Goal: Task Accomplishment & Management: Complete application form

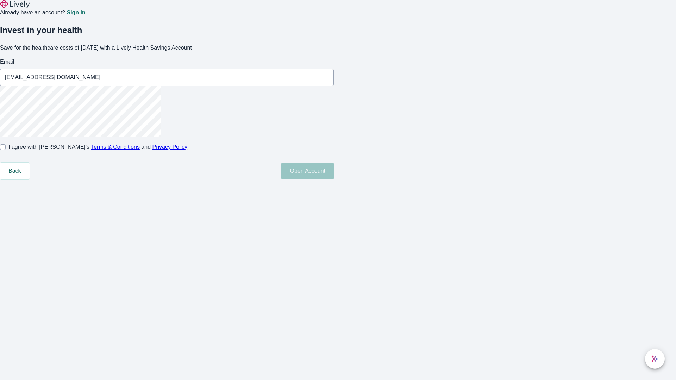
click at [6, 150] on input "I agree with Lively’s Terms & Conditions and Privacy Policy" at bounding box center [3, 147] width 6 height 6
checkbox input "true"
click at [334, 180] on button "Open Account" at bounding box center [307, 171] width 52 height 17
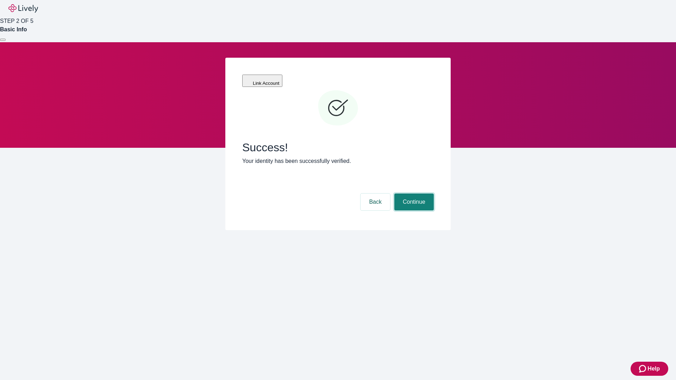
click at [413, 194] on button "Continue" at bounding box center [414, 202] width 39 height 17
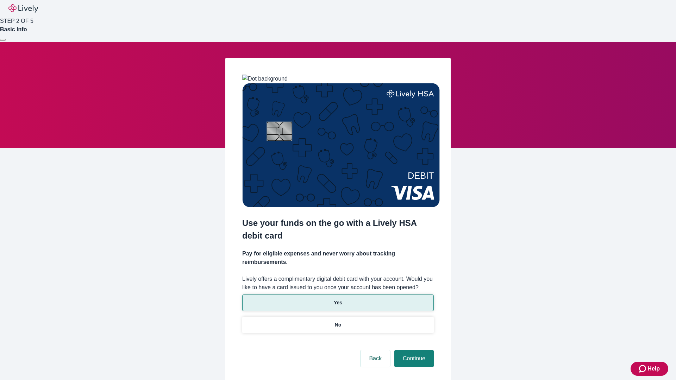
click at [338, 299] on p "Yes" at bounding box center [338, 302] width 8 height 7
click at [413, 350] on button "Continue" at bounding box center [414, 358] width 39 height 17
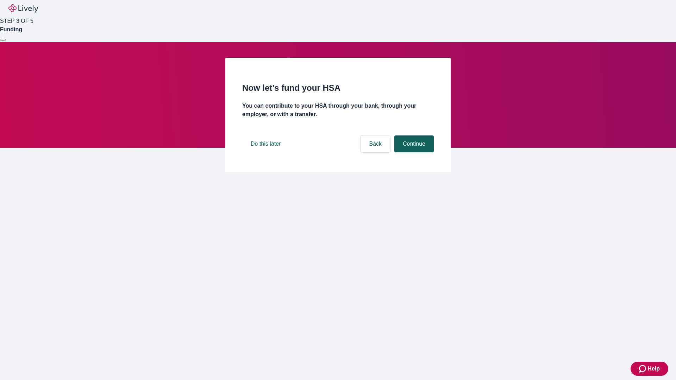
click at [413, 153] on button "Continue" at bounding box center [414, 144] width 39 height 17
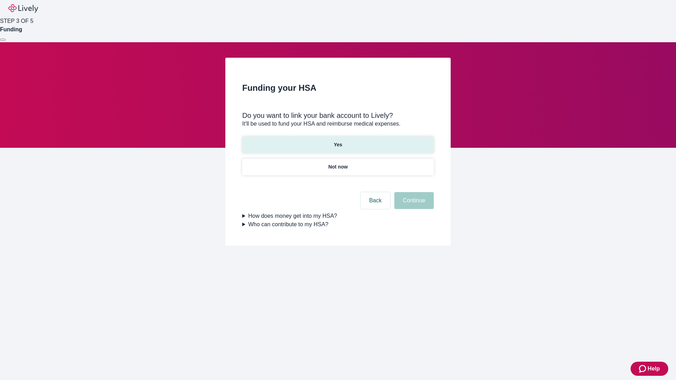
click at [338, 141] on p "Yes" at bounding box center [338, 144] width 8 height 7
click at [413, 192] on button "Continue" at bounding box center [414, 200] width 39 height 17
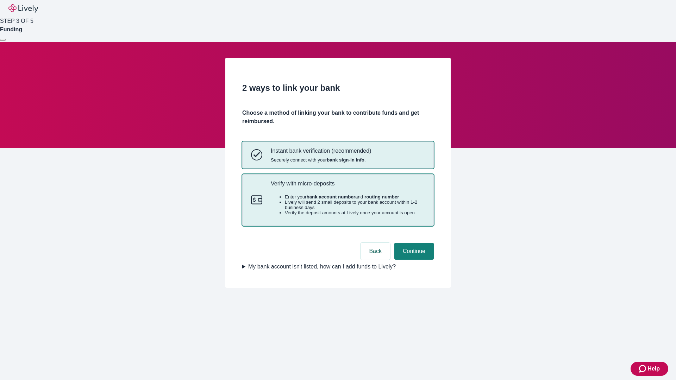
click at [348, 187] on p "Verify with micro-deposits" at bounding box center [348, 183] width 154 height 7
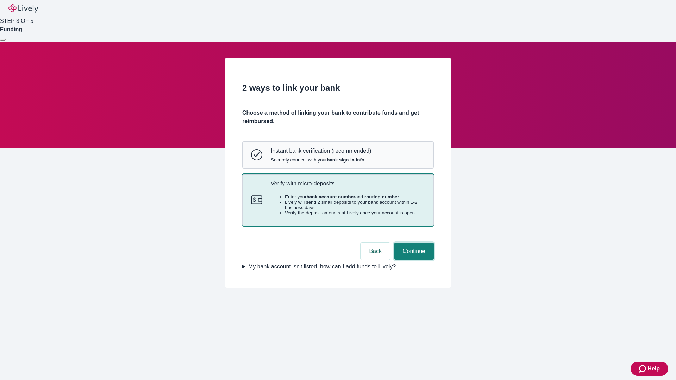
click at [413, 260] on button "Continue" at bounding box center [414, 251] width 39 height 17
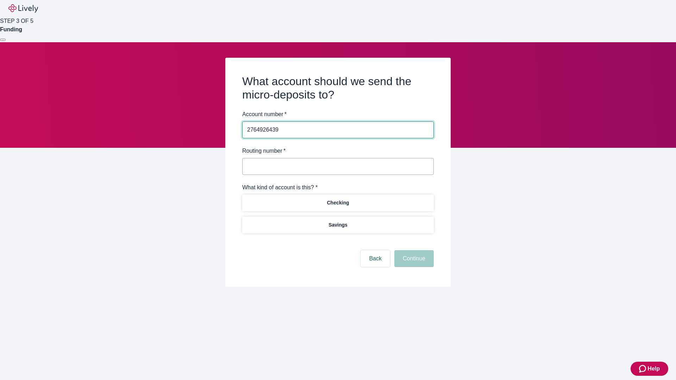
type input "2764926439"
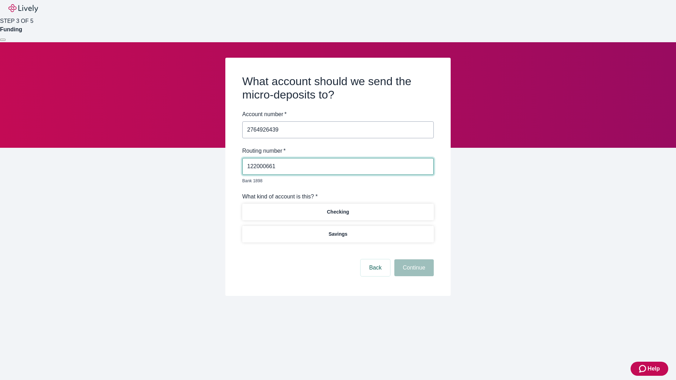
type input "122000661"
click at [338, 209] on p "Checking" at bounding box center [338, 212] width 22 height 7
click at [413, 260] on button "Continue" at bounding box center [414, 268] width 39 height 17
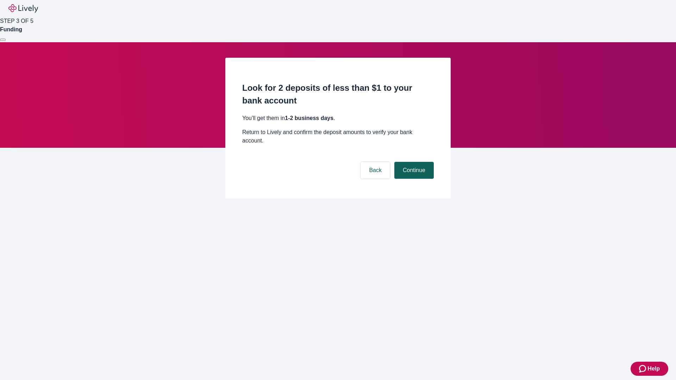
click at [413, 162] on button "Continue" at bounding box center [414, 170] width 39 height 17
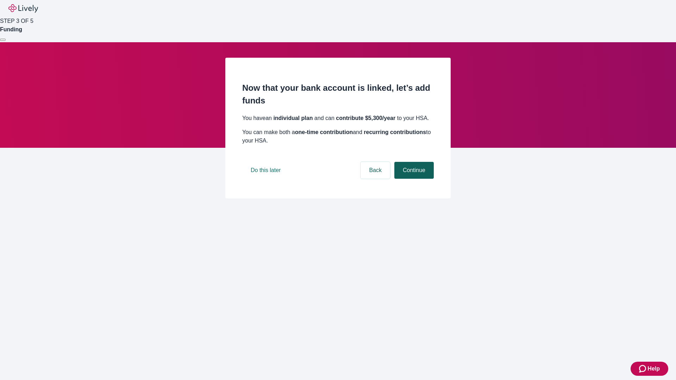
click at [413, 179] on button "Continue" at bounding box center [414, 170] width 39 height 17
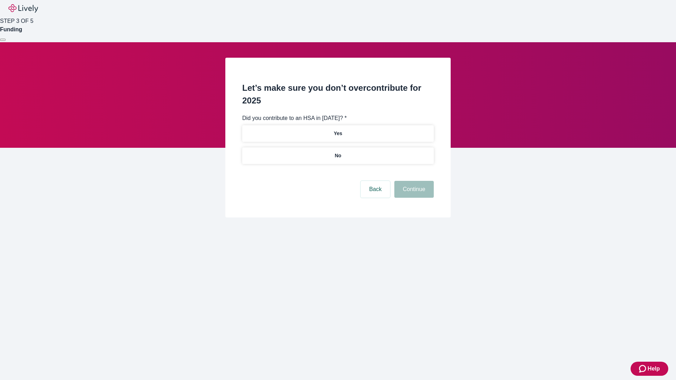
click at [338, 152] on p "No" at bounding box center [338, 155] width 7 height 7
click at [413, 181] on button "Continue" at bounding box center [414, 189] width 39 height 17
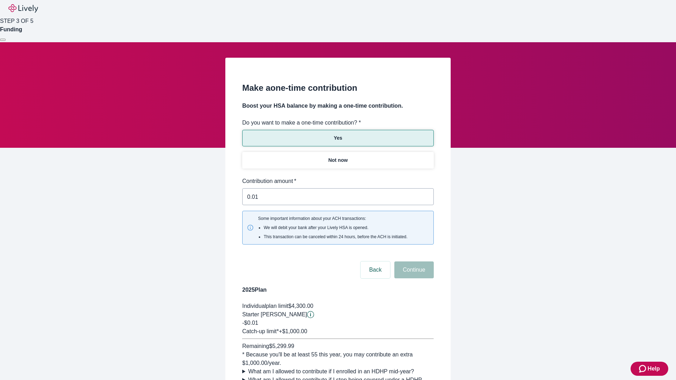
type input "0.01"
click at [413, 262] on button "Continue" at bounding box center [414, 270] width 39 height 17
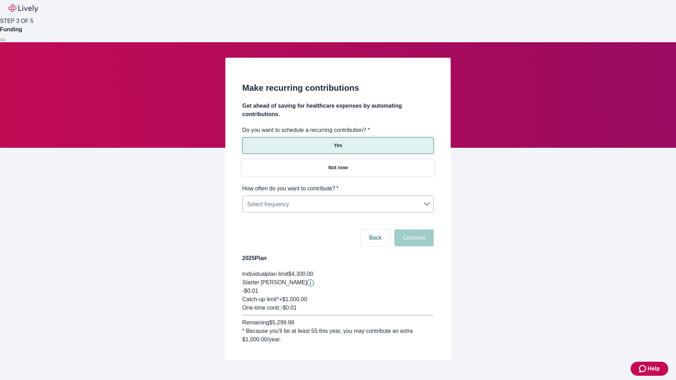
click at [338, 185] on body "Help STEP 3 OF 5 Funding Make recurring contributions Get ahead of saving for h…" at bounding box center [338, 197] width 676 height 395
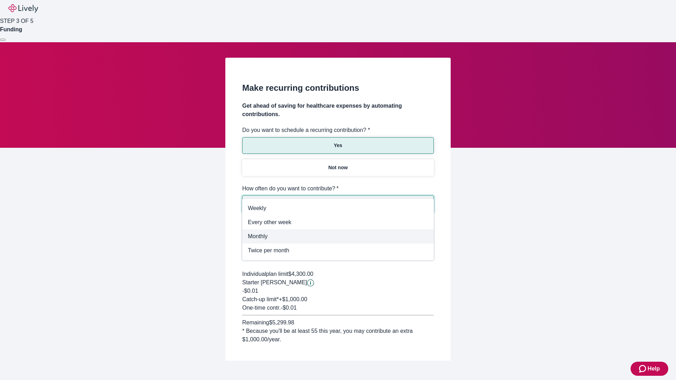
click at [338, 237] on span "Monthly" at bounding box center [338, 236] width 180 height 8
type input "Monthly"
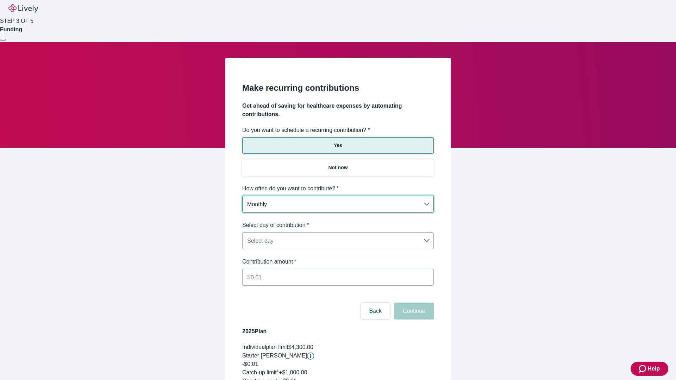
click at [338, 221] on body "Help STEP 3 OF 5 Funding Make recurring contributions Get ahead of saving for h…" at bounding box center [338, 234] width 676 height 468
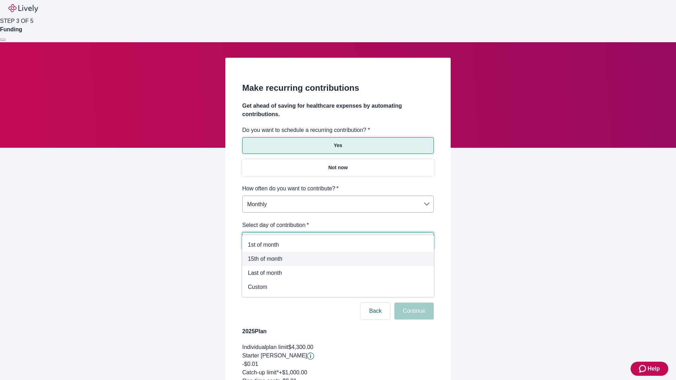
click at [338, 259] on span "15th of month" at bounding box center [338, 259] width 180 height 8
type input "Monthly15th"
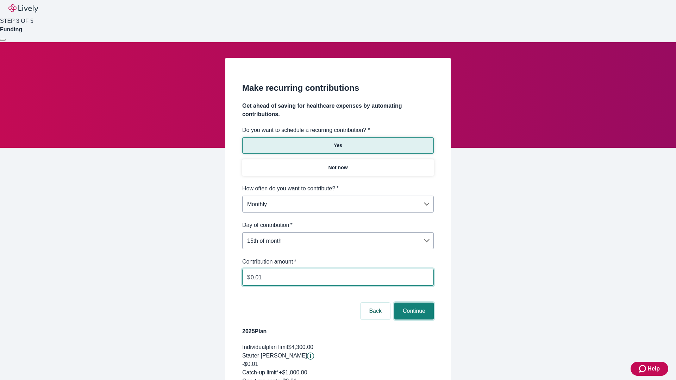
click at [413, 303] on button "Continue" at bounding box center [414, 311] width 39 height 17
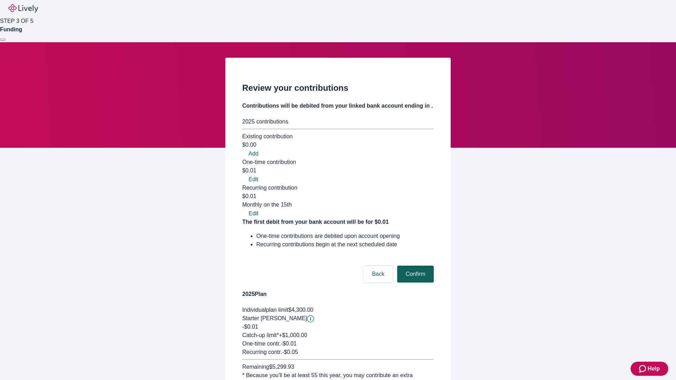
click at [415, 266] on button "Confirm" at bounding box center [415, 274] width 37 height 17
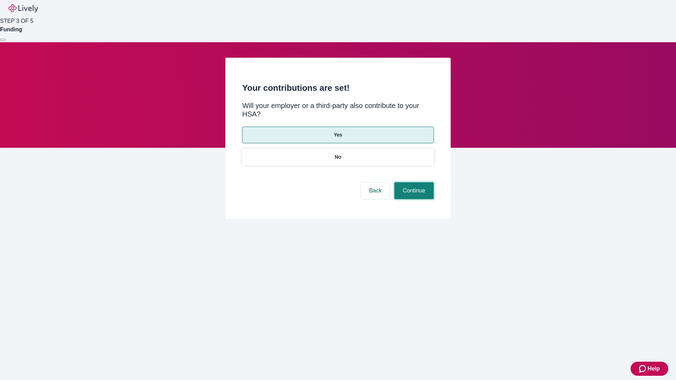
click at [413, 182] on button "Continue" at bounding box center [414, 190] width 39 height 17
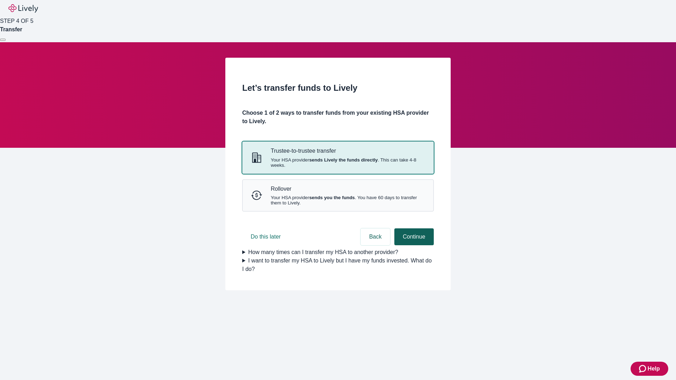
click at [338, 163] on strong "sends Lively the funds directly" at bounding box center [343, 159] width 69 height 5
click at [413, 246] on button "Continue" at bounding box center [414, 237] width 39 height 17
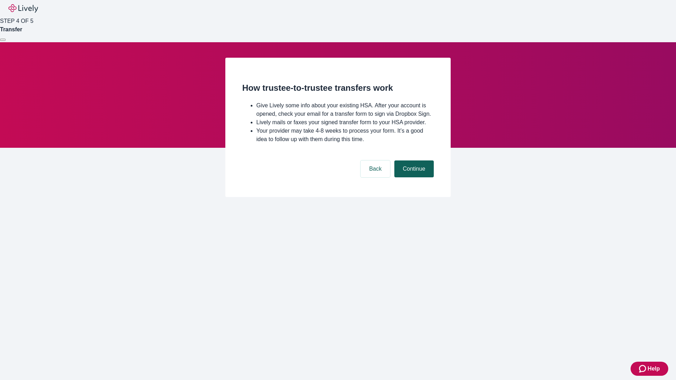
click at [413, 178] on button "Continue" at bounding box center [414, 169] width 39 height 17
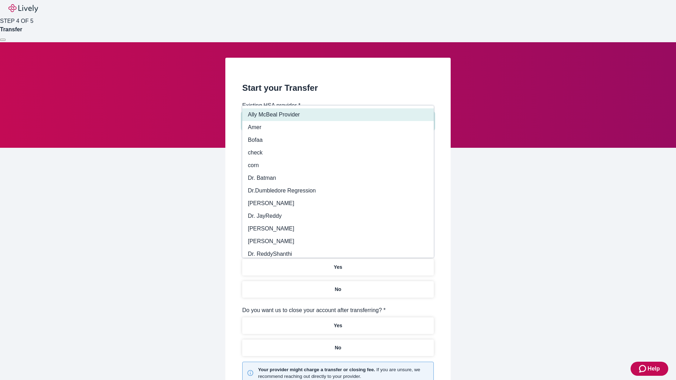
type input "Other"
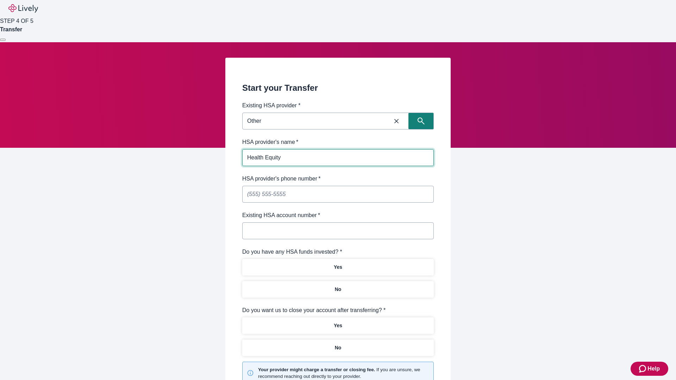
type input "Health Equity"
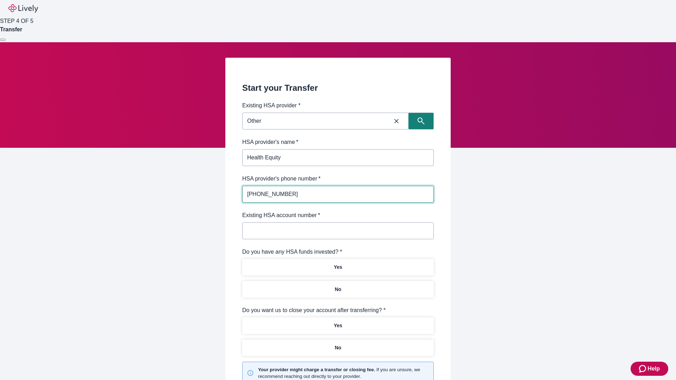
type input "(434) 343-4344"
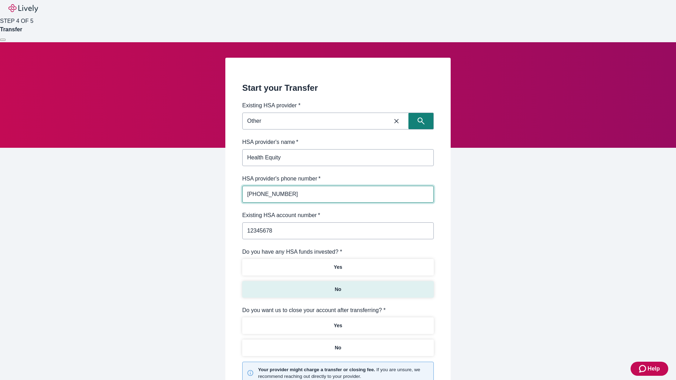
type input "12345678"
click at [338, 286] on p "No" at bounding box center [338, 289] width 7 height 7
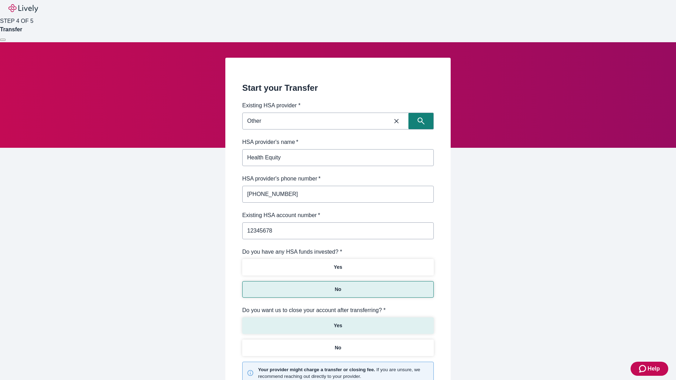
click at [338, 322] on p "Yes" at bounding box center [338, 325] width 8 height 7
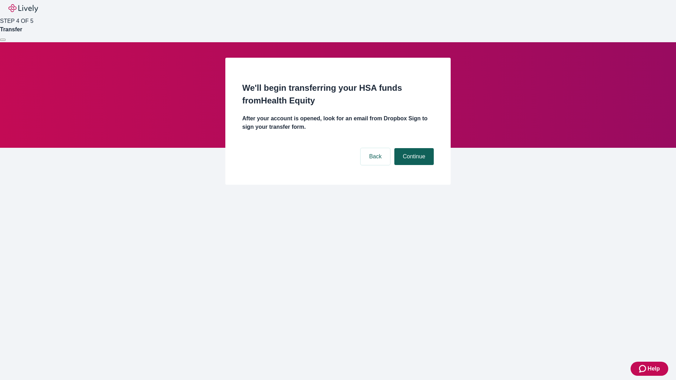
click at [413, 148] on button "Continue" at bounding box center [414, 156] width 39 height 17
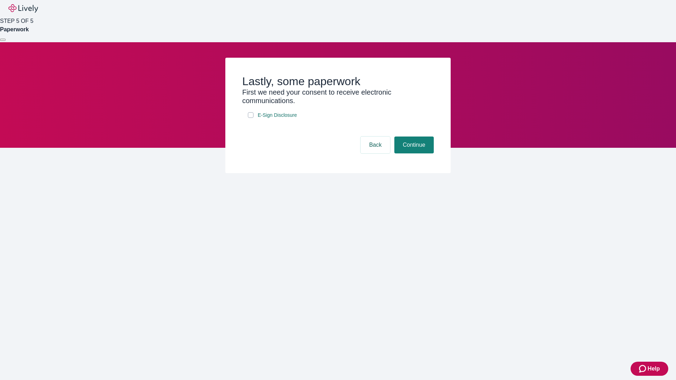
click at [251, 118] on input "E-Sign Disclosure" at bounding box center [251, 115] width 6 height 6
checkbox input "true"
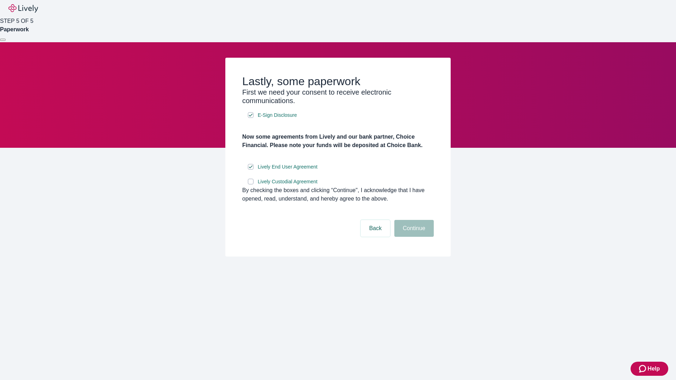
click at [251, 185] on input "Lively Custodial Agreement" at bounding box center [251, 182] width 6 height 6
checkbox input "true"
click at [413, 237] on button "Continue" at bounding box center [414, 228] width 39 height 17
